Goal: Task Accomplishment & Management: Use online tool/utility

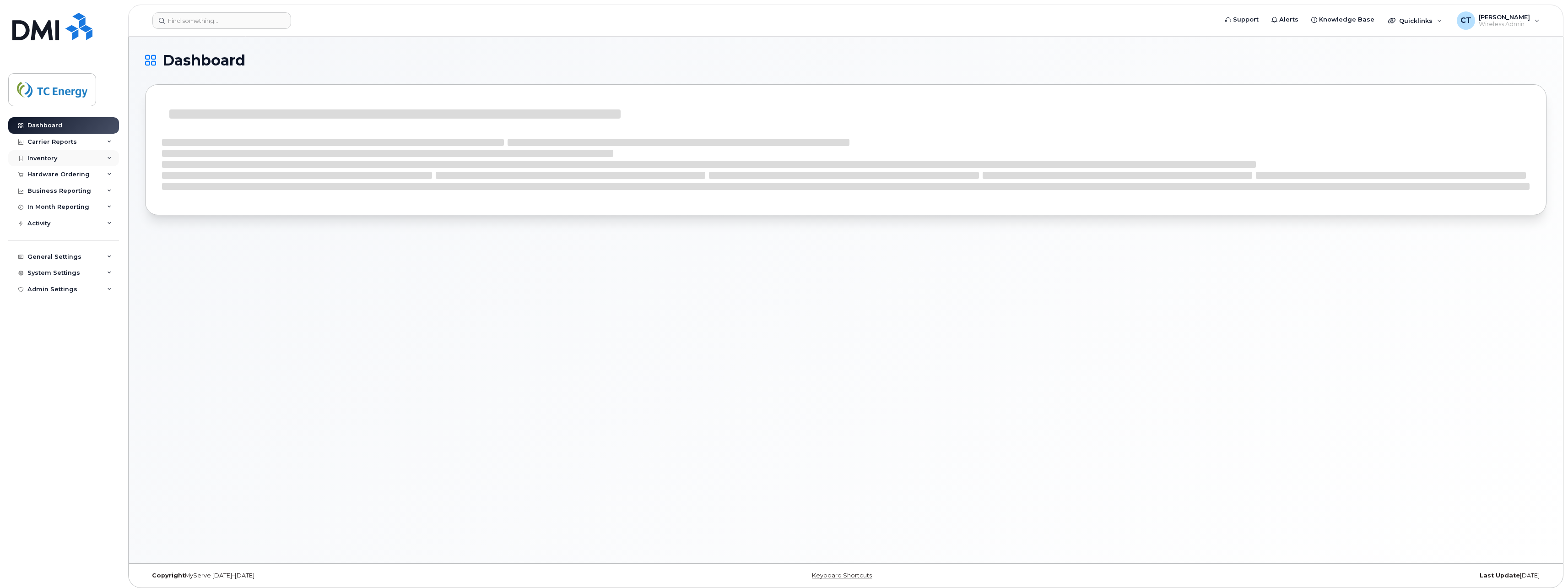
click at [64, 156] on div "Inventory" at bounding box center [64, 158] width 111 height 16
click at [53, 179] on div "Mobility Devices" at bounding box center [57, 175] width 52 height 9
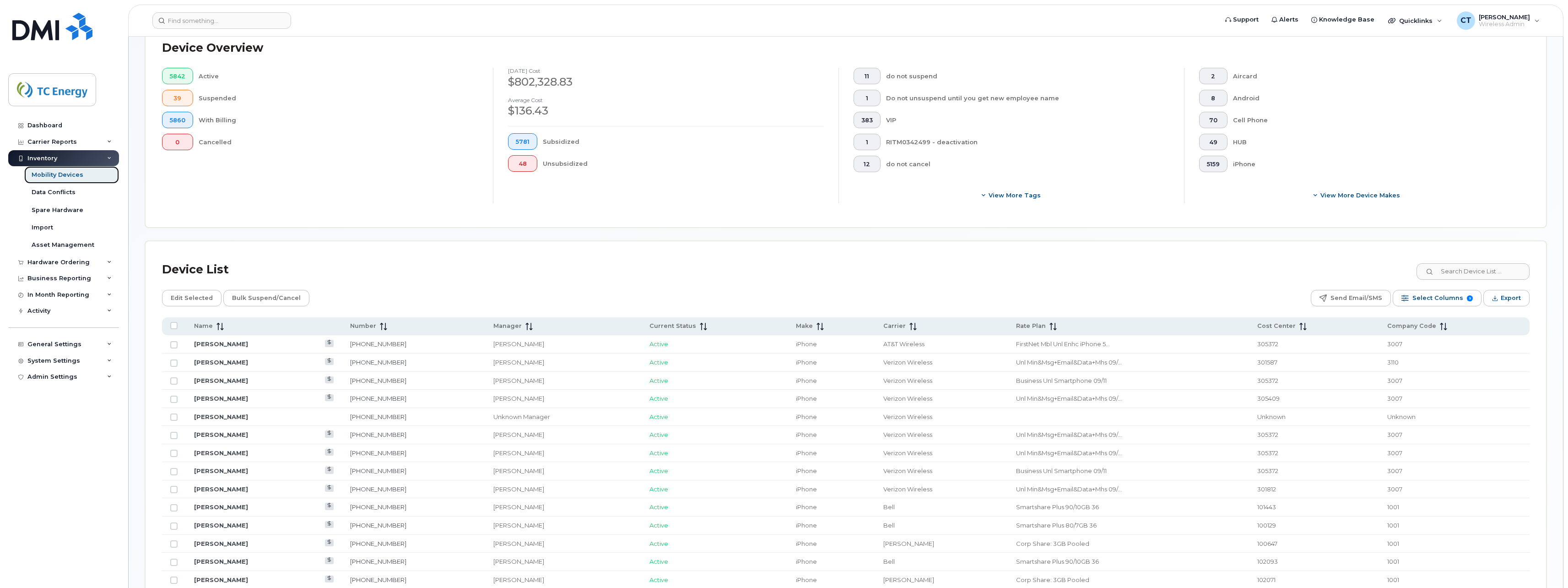
scroll to position [229, 0]
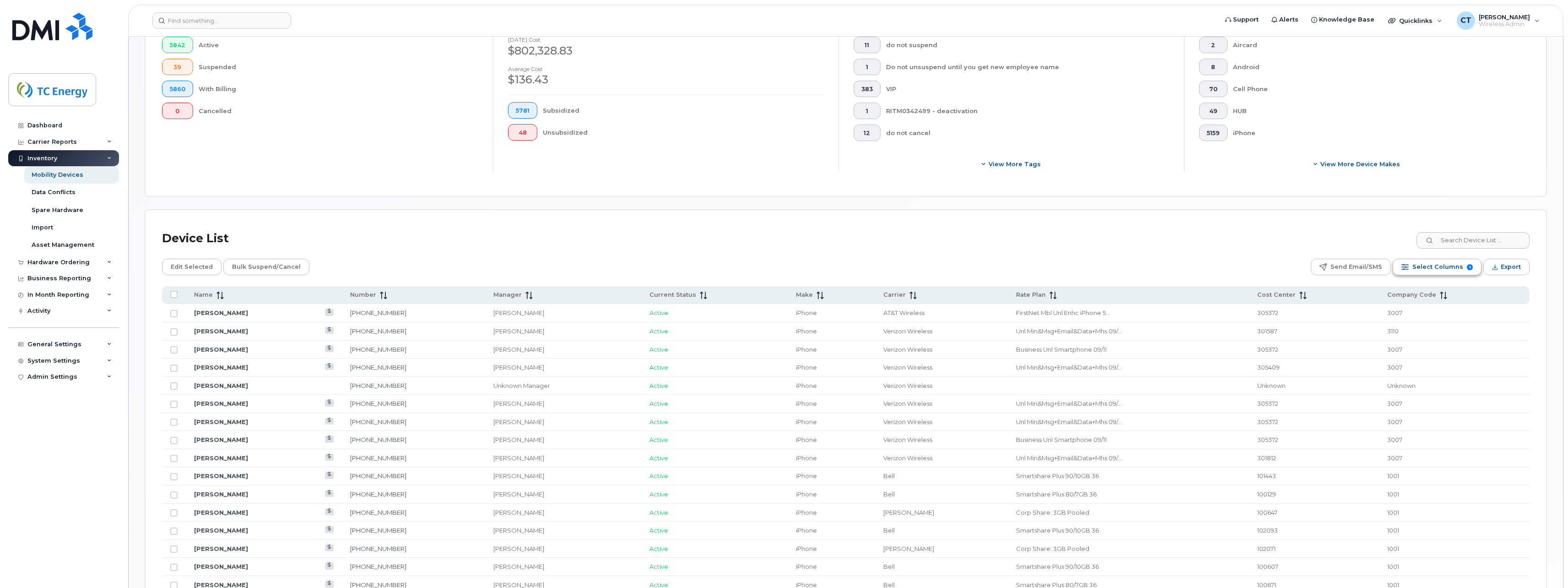
click at [1449, 269] on span "Select Columns" at bounding box center [1437, 267] width 51 height 14
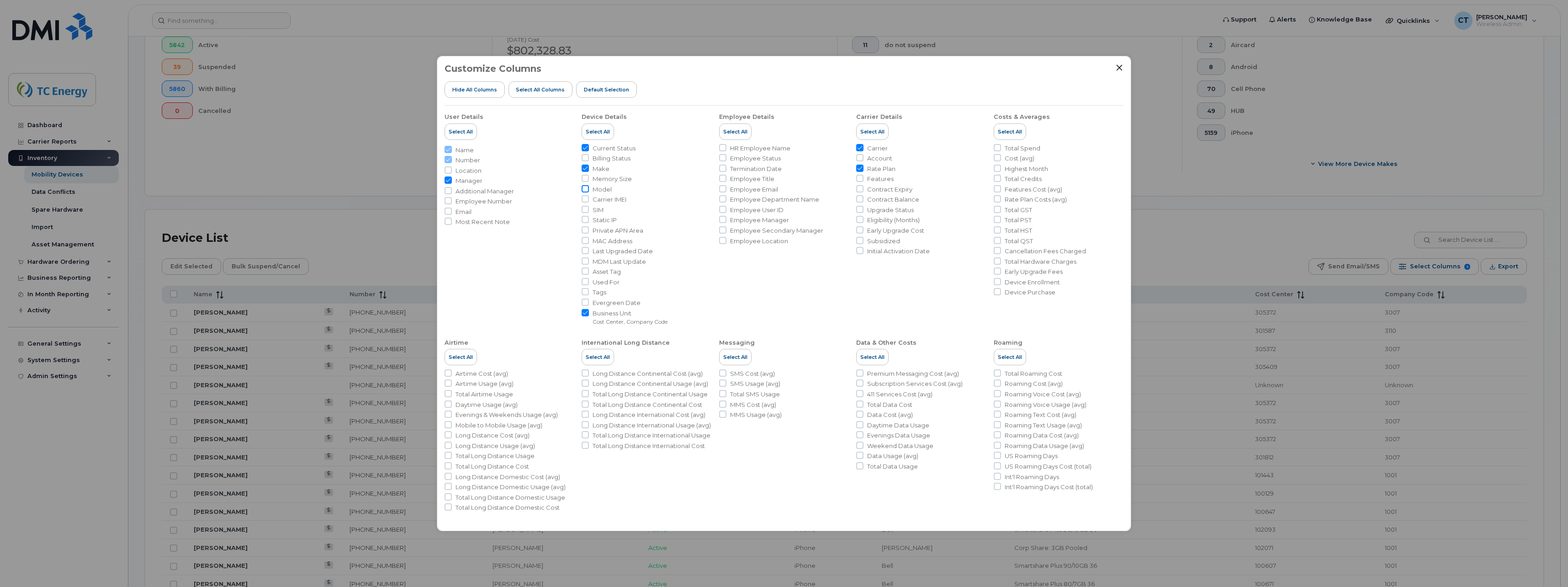
click at [587, 188] on input "Model" at bounding box center [585, 189] width 7 height 7
checkbox input "true"
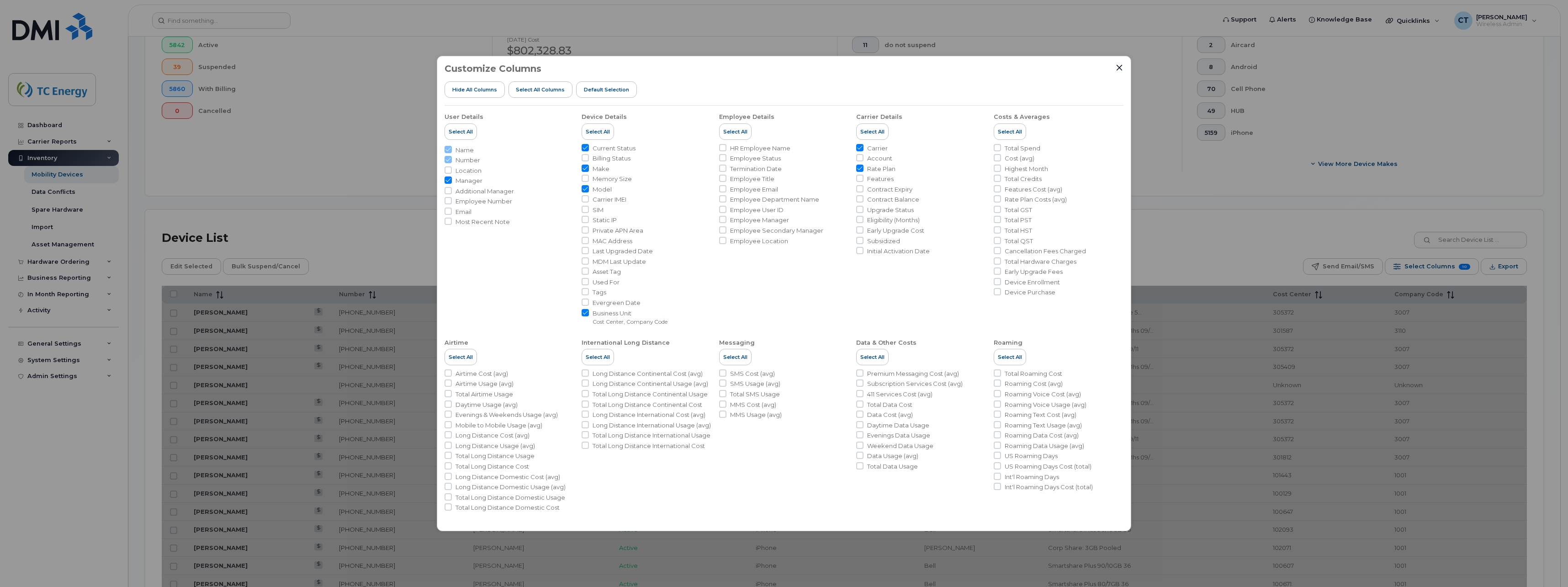
click at [590, 200] on li "Carrier IMEI" at bounding box center [646, 199] width 130 height 9
click at [589, 200] on input "Carrier IMEI" at bounding box center [585, 199] width 7 height 7
checkbox input "true"
click at [446, 208] on input "Email" at bounding box center [448, 211] width 7 height 7
checkbox input "true"
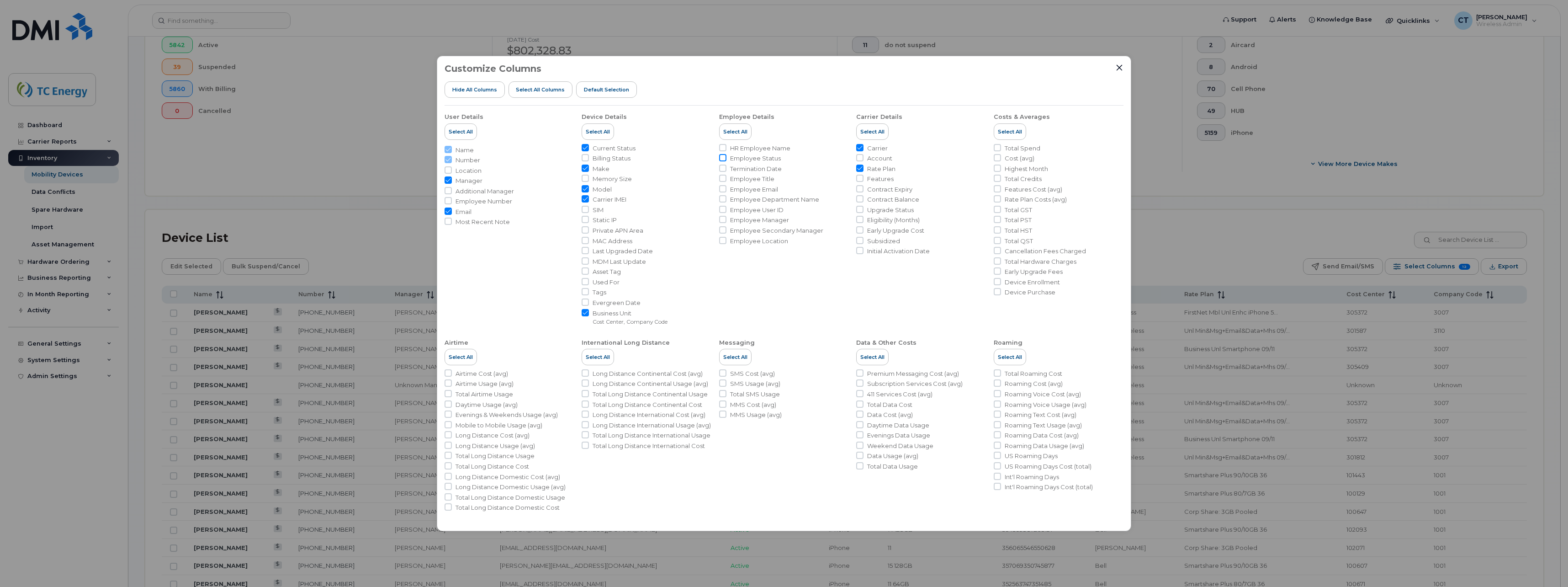
click at [725, 156] on input "Employee Status" at bounding box center [723, 158] width 7 height 7
checkbox input "true"
click at [863, 188] on input "Contract Expiry" at bounding box center [860, 189] width 7 height 7
checkbox input "true"
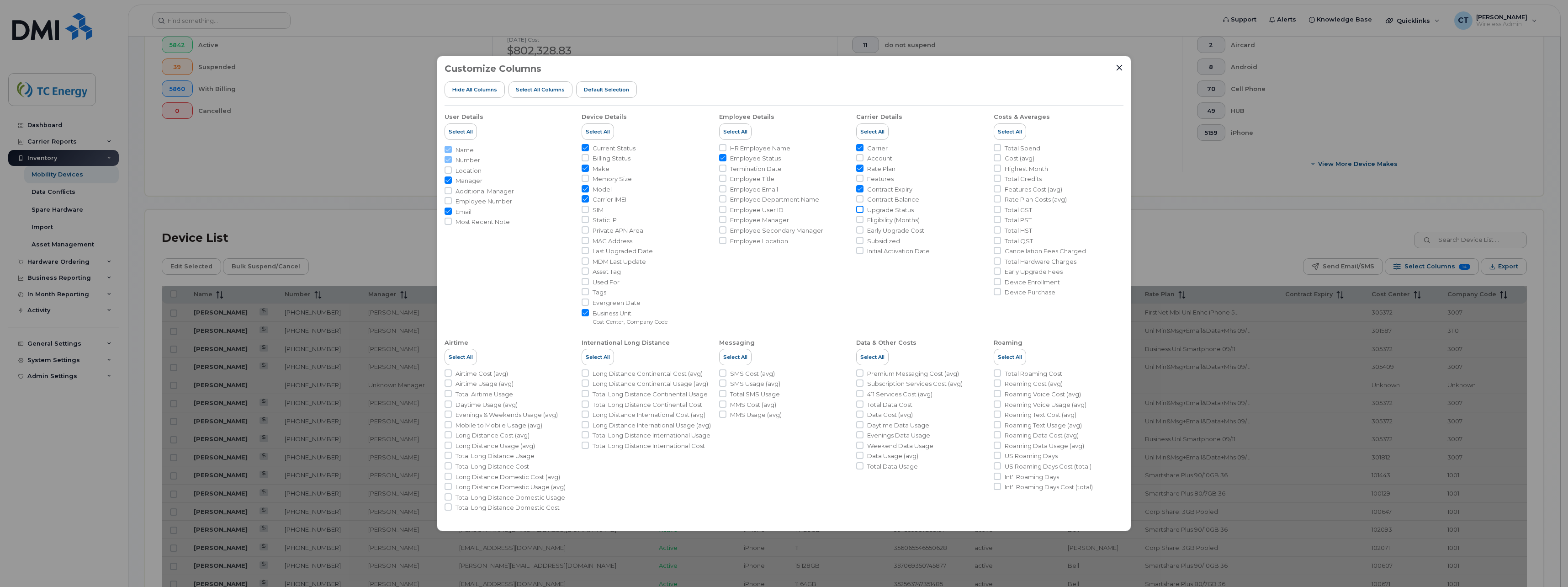
click at [861, 209] on input "Upgrade Status" at bounding box center [860, 209] width 7 height 7
checkbox input "true"
click at [861, 219] on input "Eligibility (Months)" at bounding box center [860, 219] width 7 height 7
checkbox input "true"
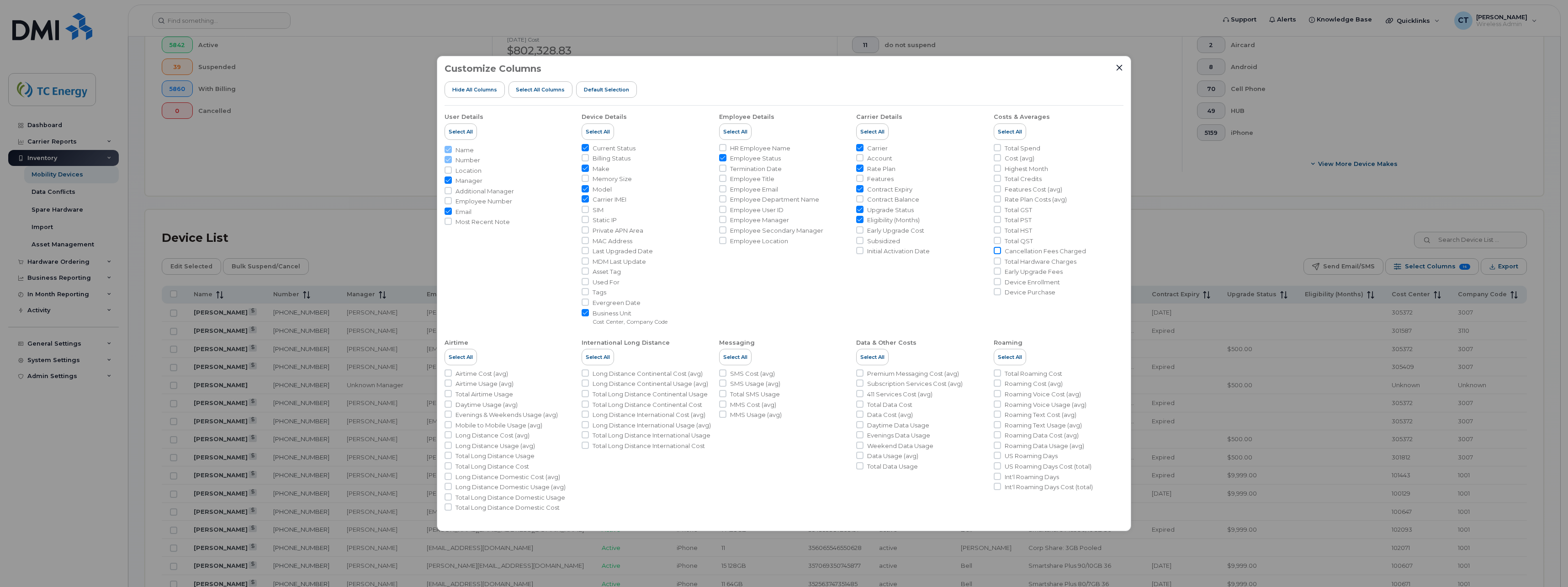
click at [998, 250] on input "Cancellation Fees Charged" at bounding box center [998, 250] width 7 height 7
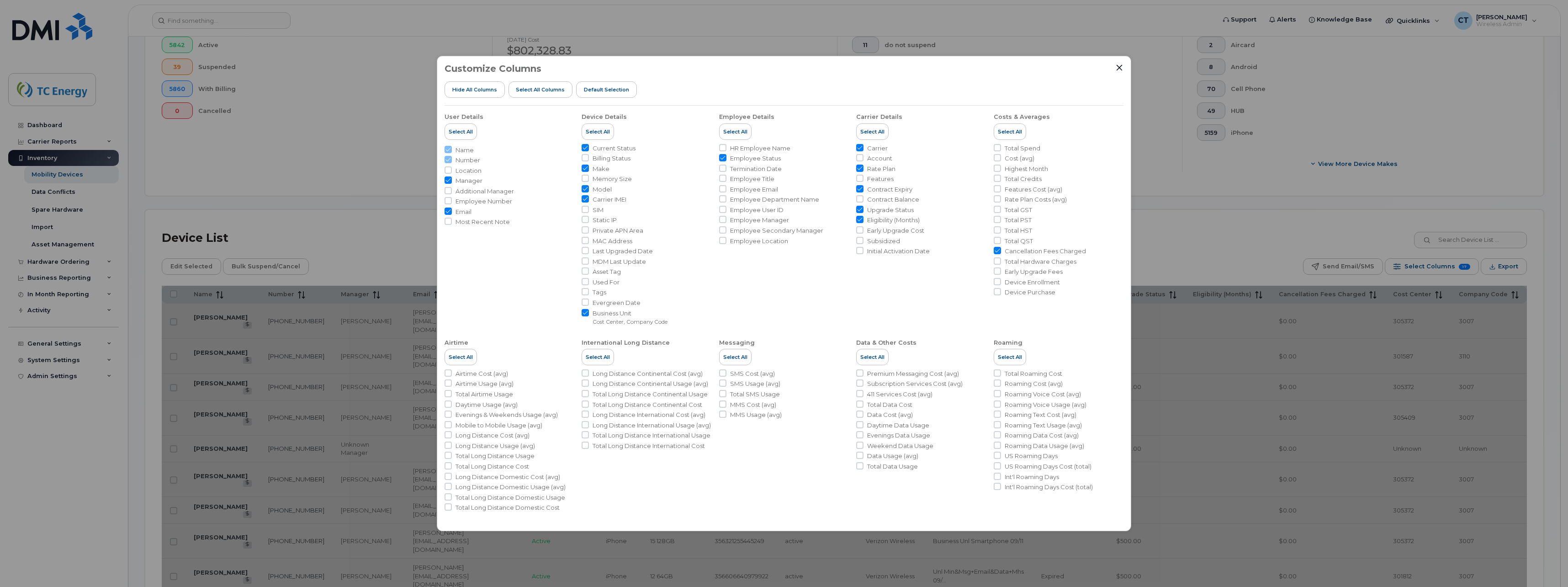
click at [998, 250] on input "Cancellation Fees Charged" at bounding box center [998, 250] width 7 height 7
checkbox input "true"
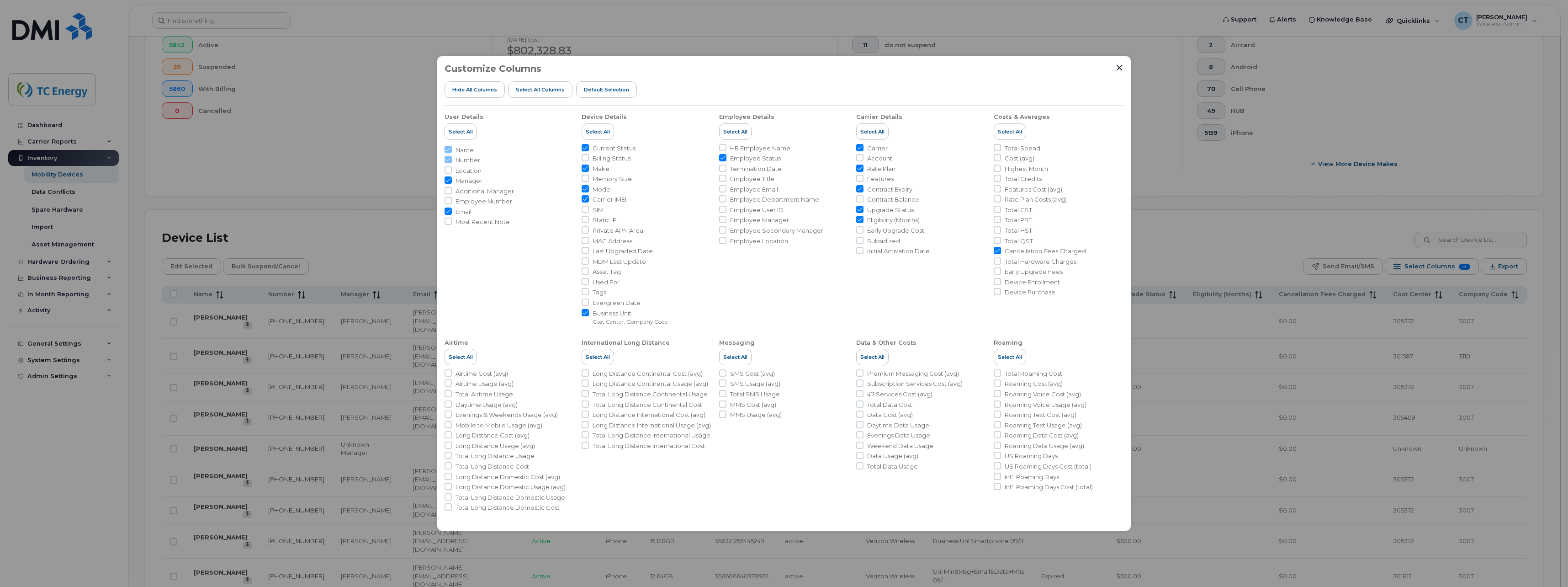
click at [1124, 67] on div "Customize Columns Hide All Columns Select all Columns Default Selection User De…" at bounding box center [784, 294] width 695 height 476
click at [1118, 67] on icon "Close" at bounding box center [1119, 68] width 7 height 7
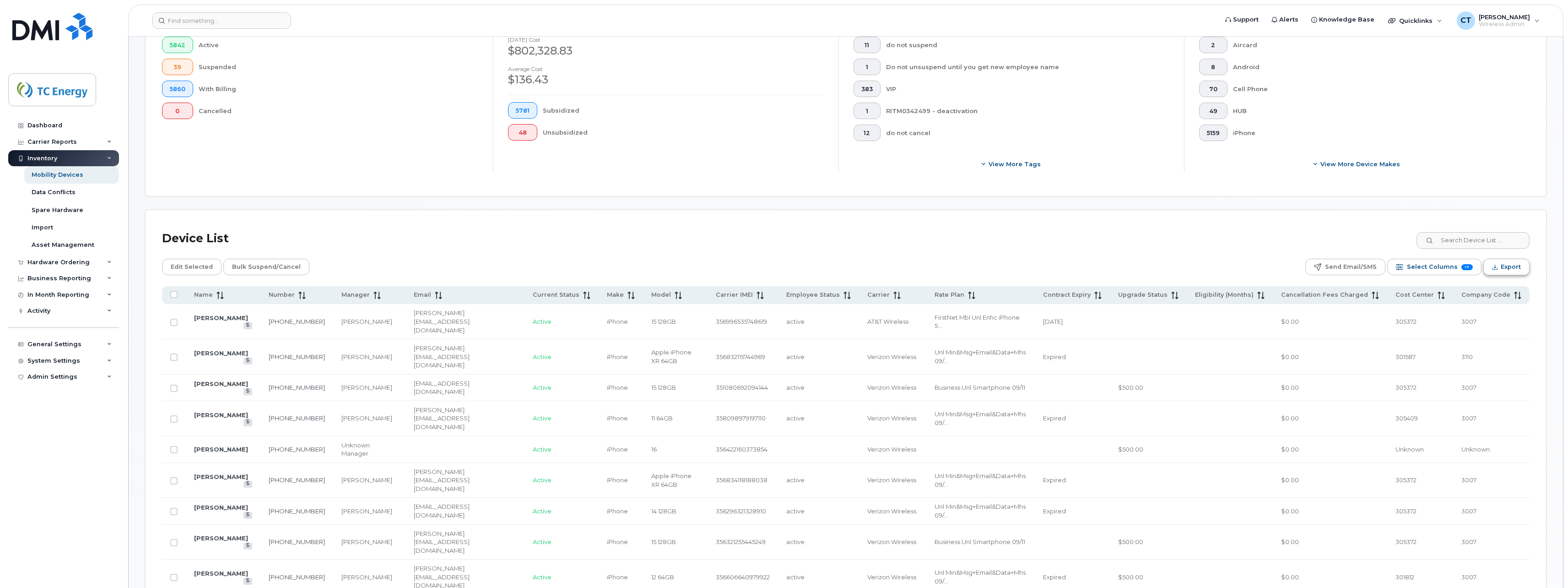
click at [1509, 265] on span "Export" at bounding box center [1511, 267] width 20 height 14
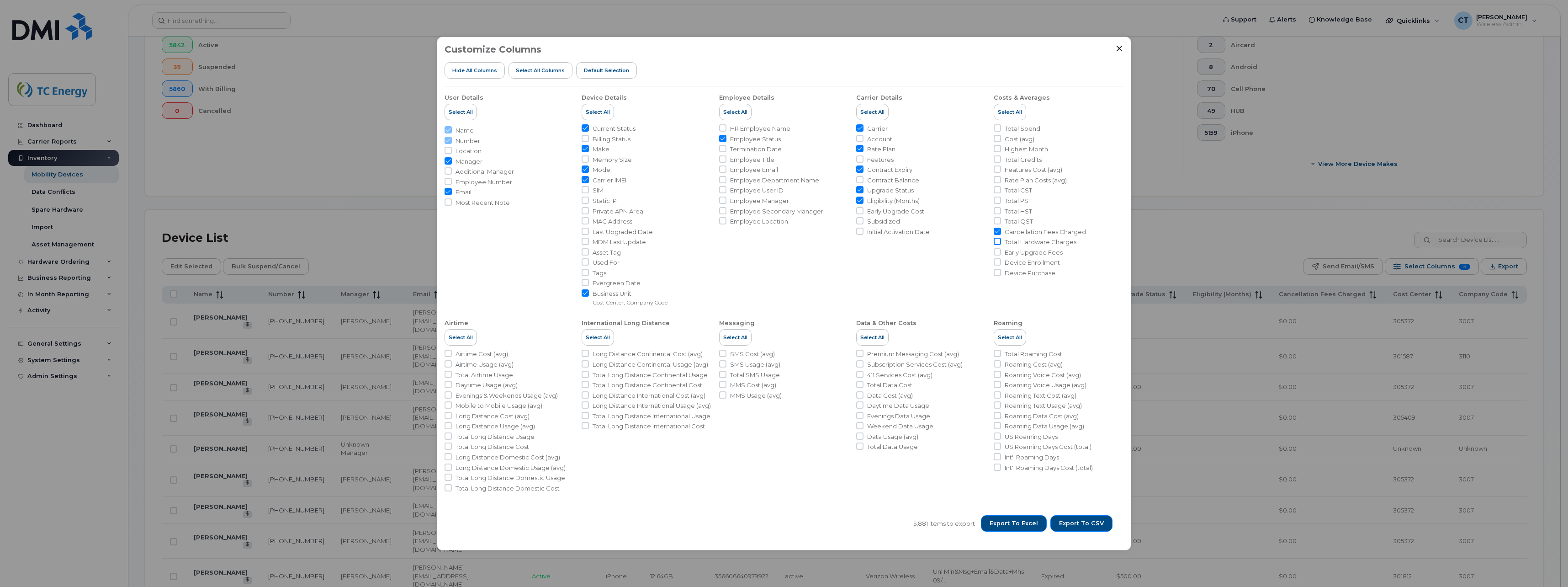
click at [998, 243] on input "Total Hardware Charges" at bounding box center [998, 241] width 7 height 7
checkbox input "true"
click at [1098, 525] on span "Export to CSV" at bounding box center [1082, 524] width 45 height 9
click at [1082, 522] on span "Export to CSV" at bounding box center [1082, 524] width 45 height 9
click at [1115, 46] on button "Close" at bounding box center [1119, 49] width 9 height 9
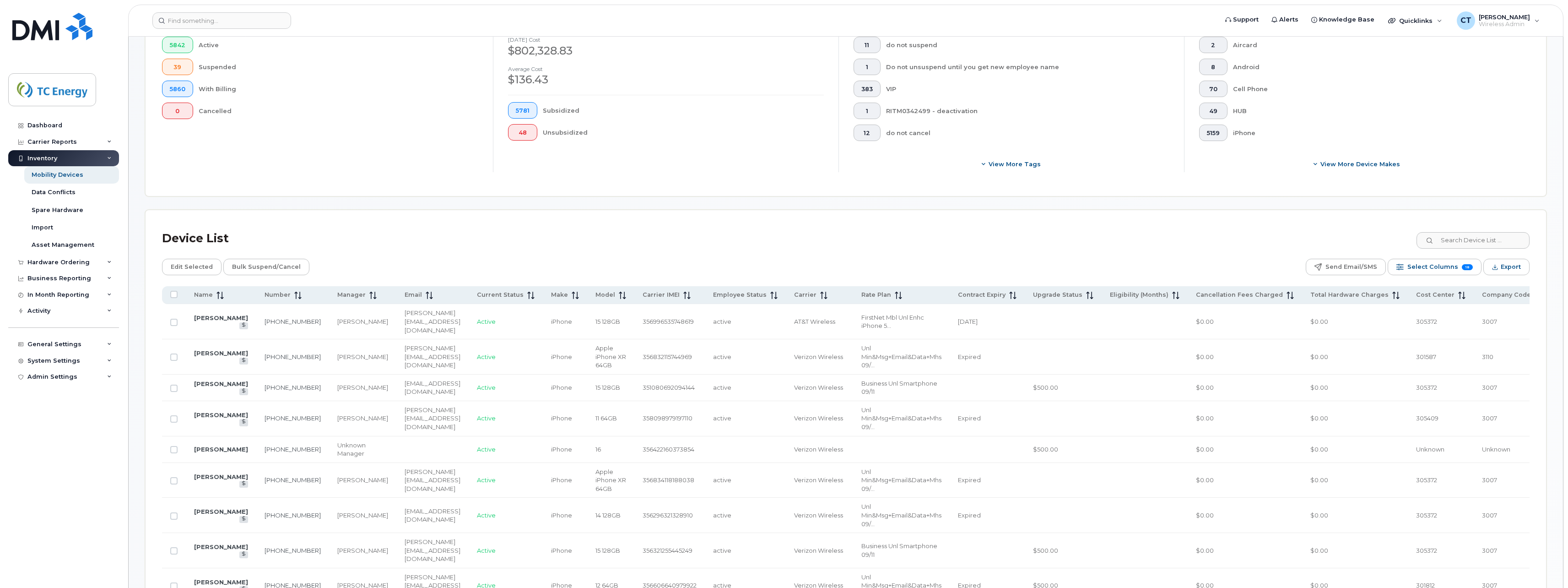
click at [201, 185] on div "Device Overview 5842 Active 39 Suspended 5860 With Billing 0 Cancelled [DATE] c…" at bounding box center [846, 92] width 1401 height 208
